Goal: Task Accomplishment & Management: Manage account settings

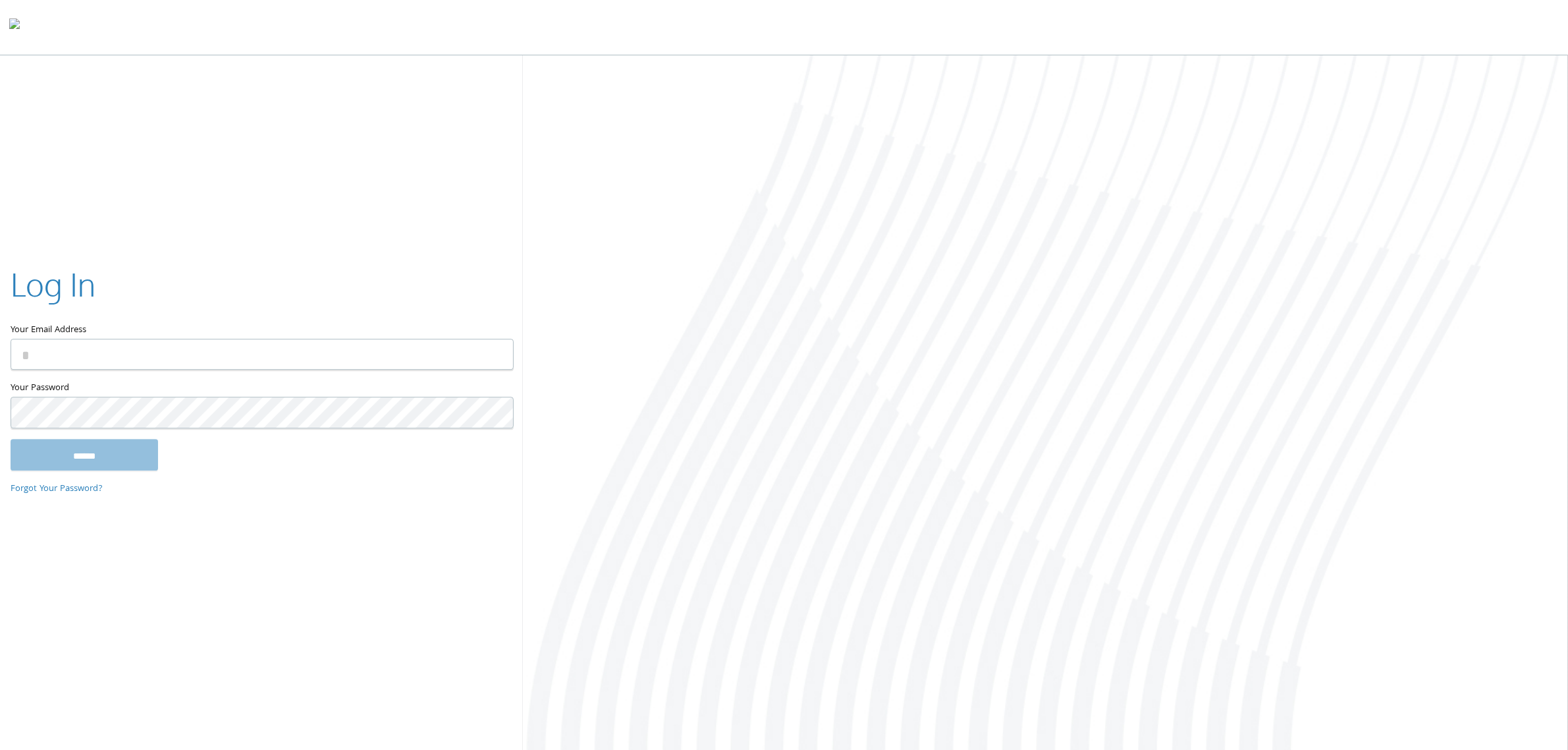
type input "**********"
click at [96, 452] on input "******" at bounding box center [84, 455] width 147 height 31
type input "**********"
click at [112, 465] on input "******" at bounding box center [84, 456] width 147 height 31
